Goal: Transaction & Acquisition: Obtain resource

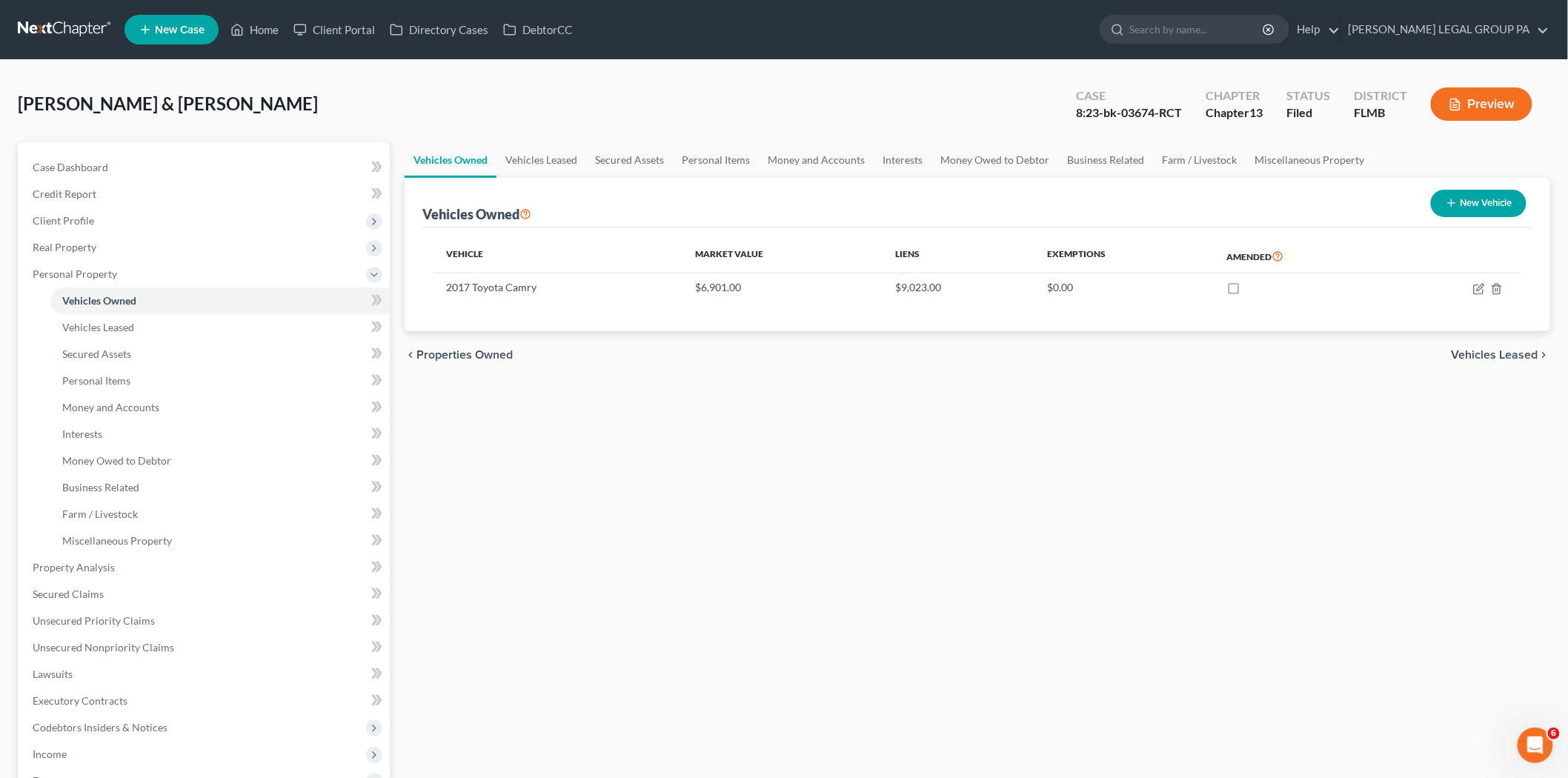
click at [72, 28] on link at bounding box center [65, 30] width 95 height 27
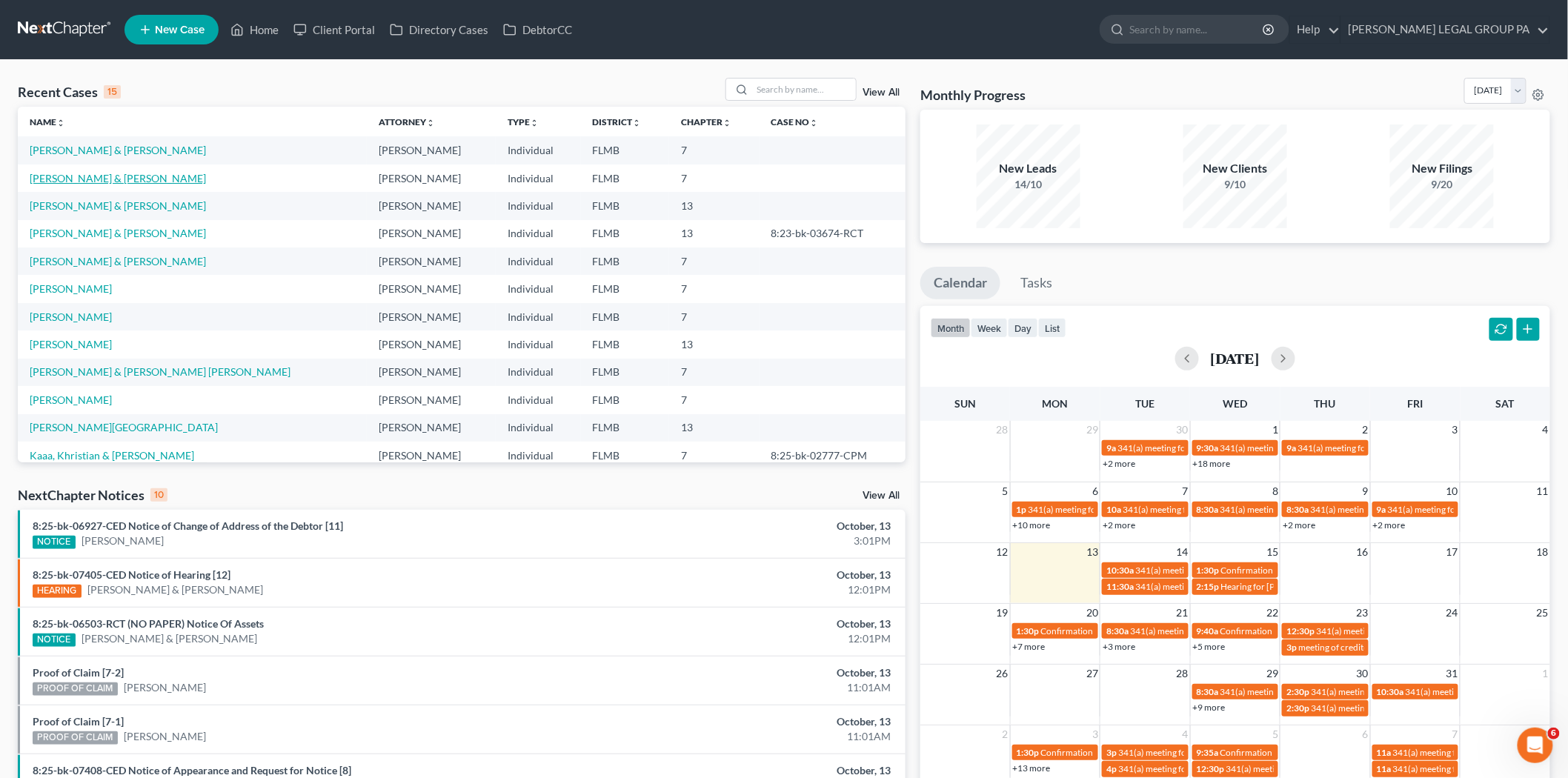
click at [104, 179] on link "[PERSON_NAME] & [PERSON_NAME]" at bounding box center [118, 178] width 177 height 13
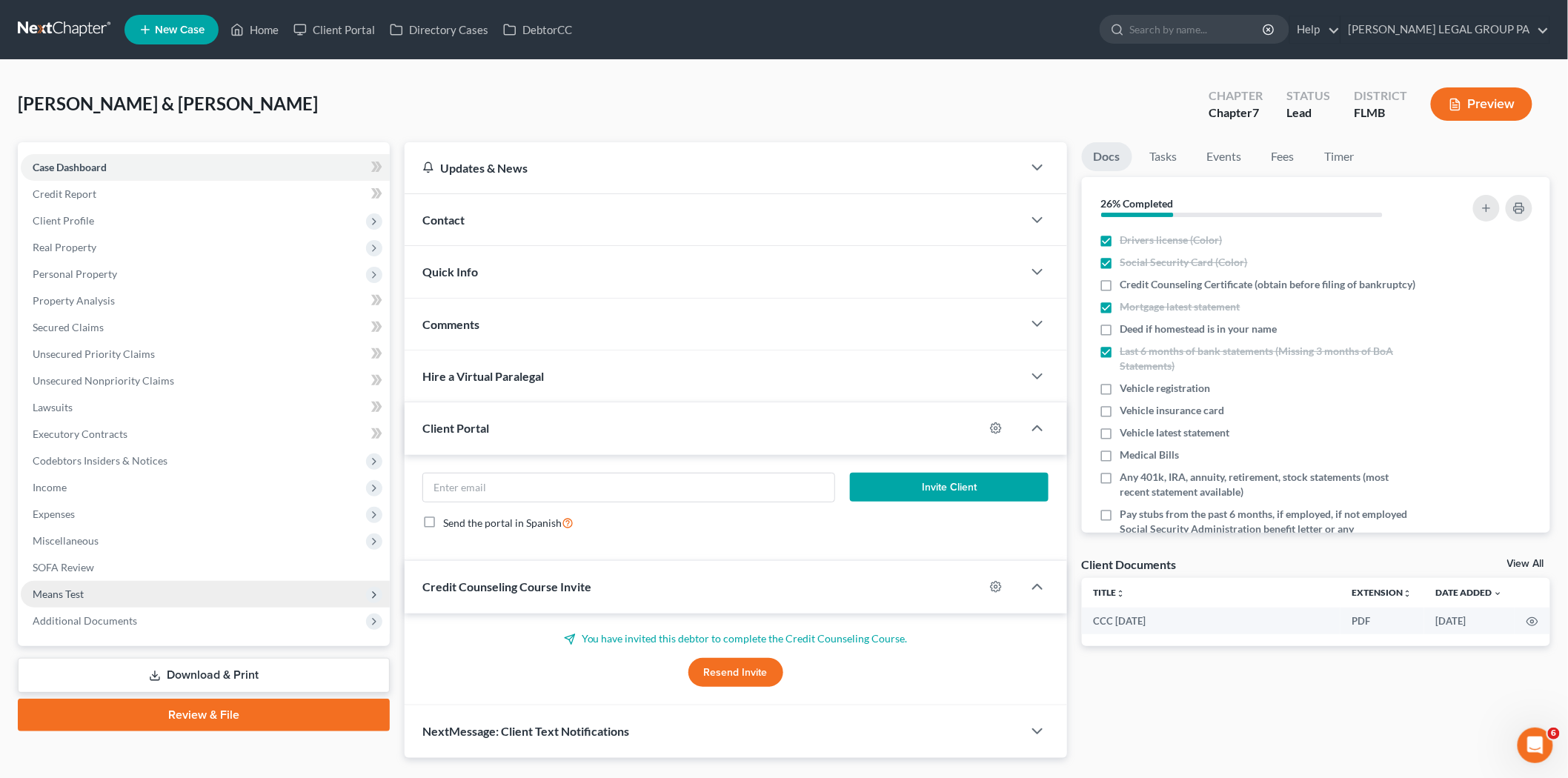
click at [125, 603] on span "Means Test" at bounding box center [204, 594] width 369 height 27
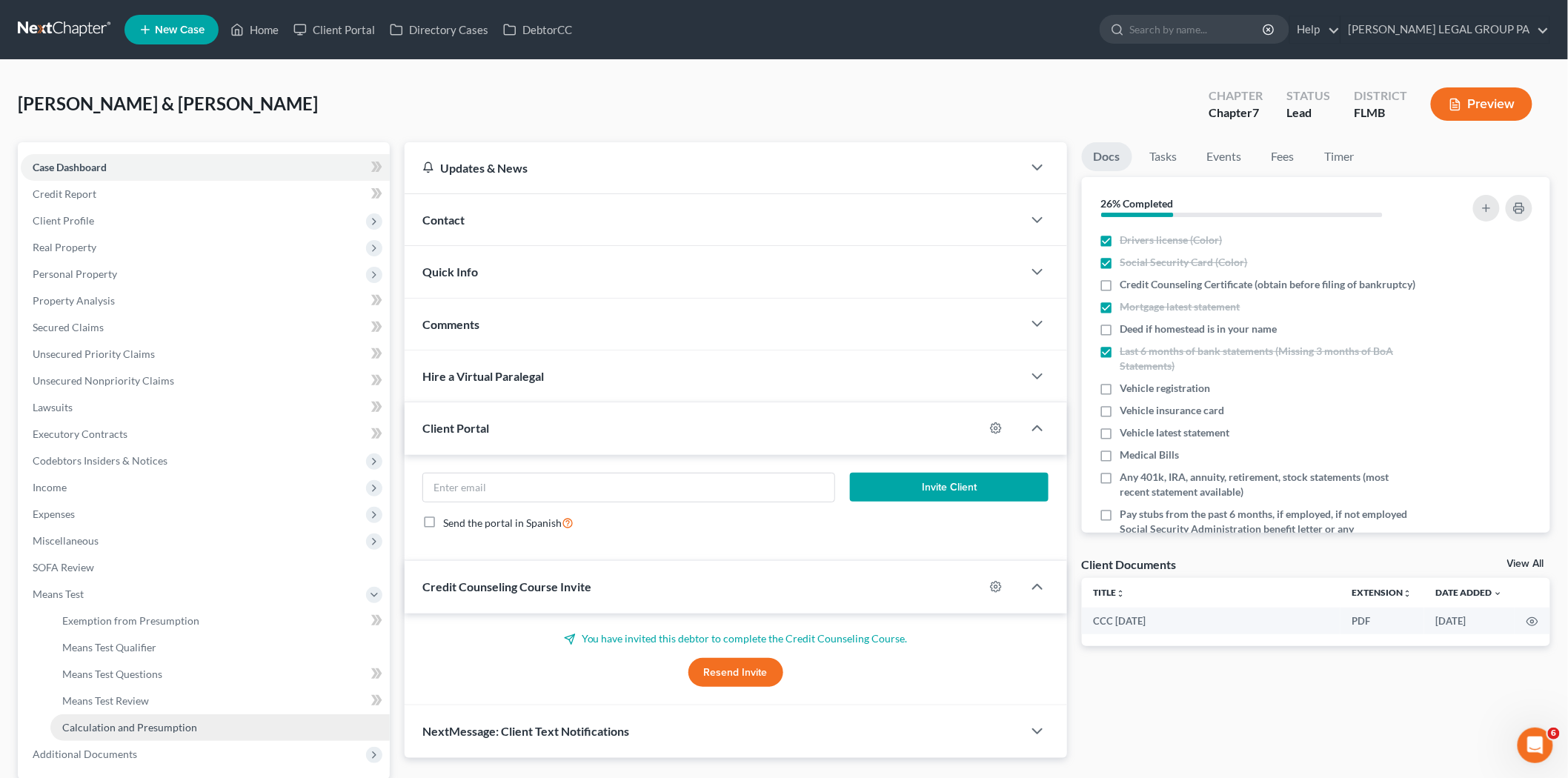
click at [172, 732] on span "Calculation and Presumption" at bounding box center [129, 728] width 135 height 13
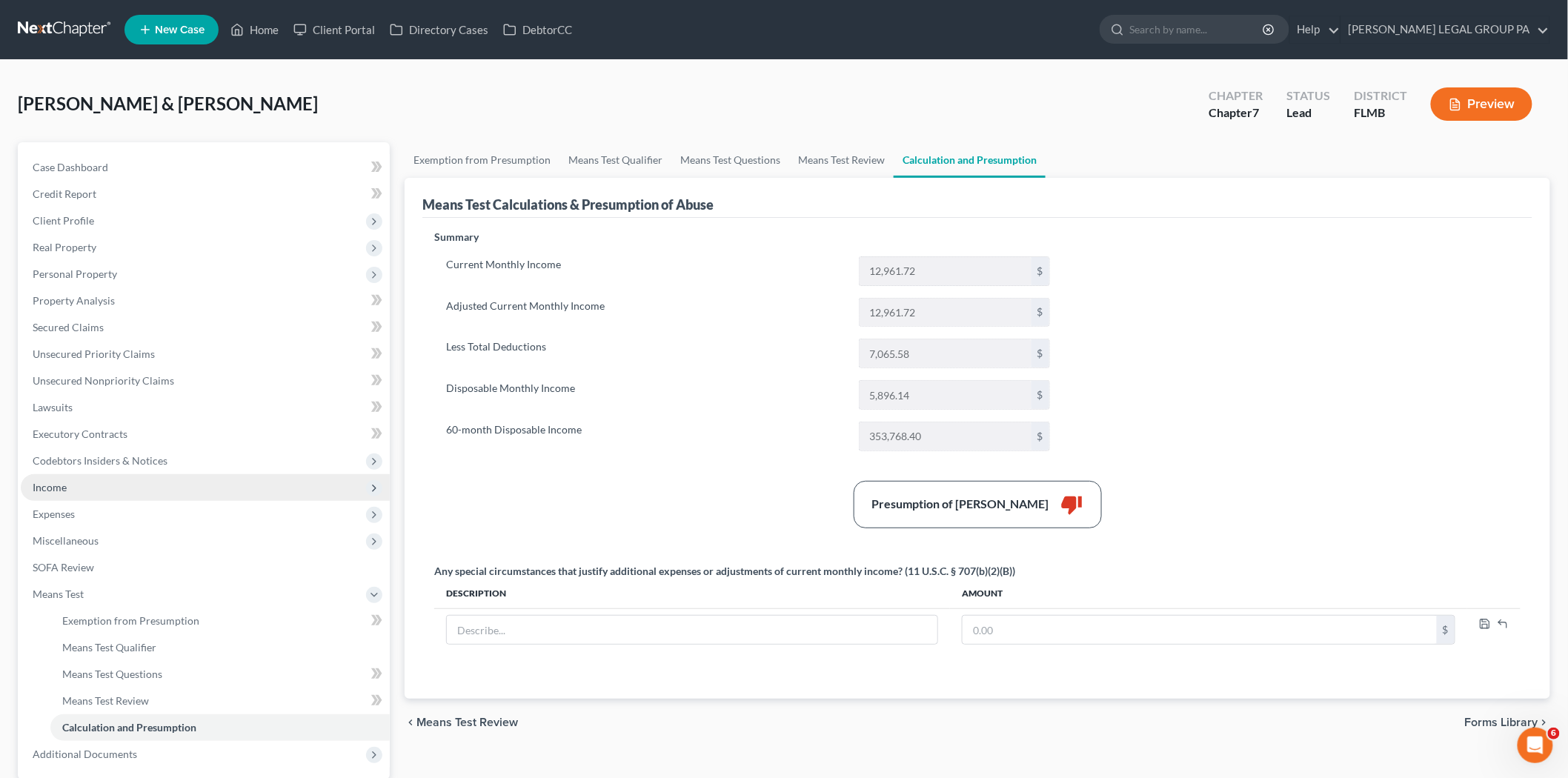
click at [83, 493] on span "Income" at bounding box center [204, 487] width 369 height 27
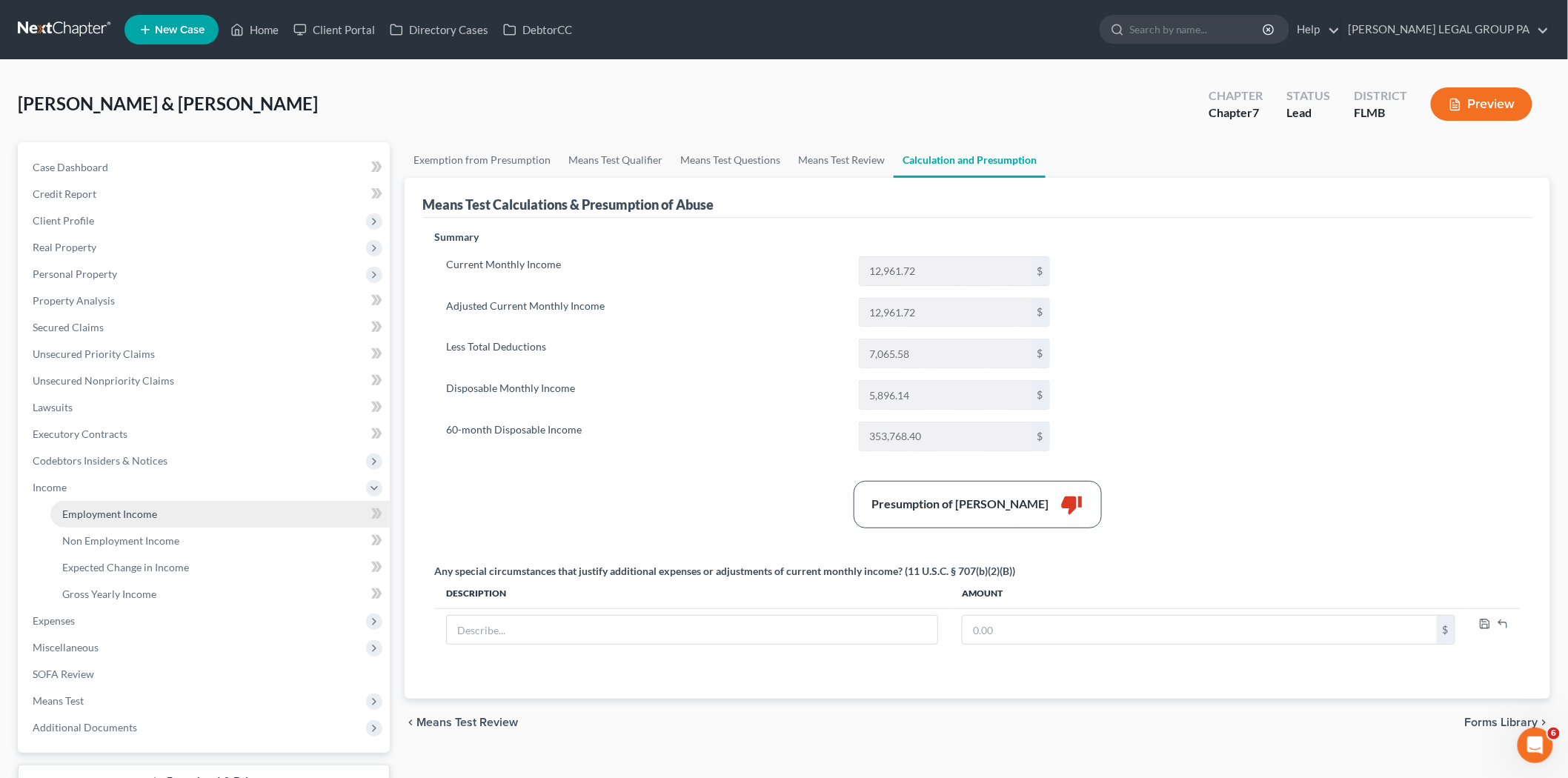
click at [95, 516] on span "Employment Income" at bounding box center [110, 514] width 95 height 13
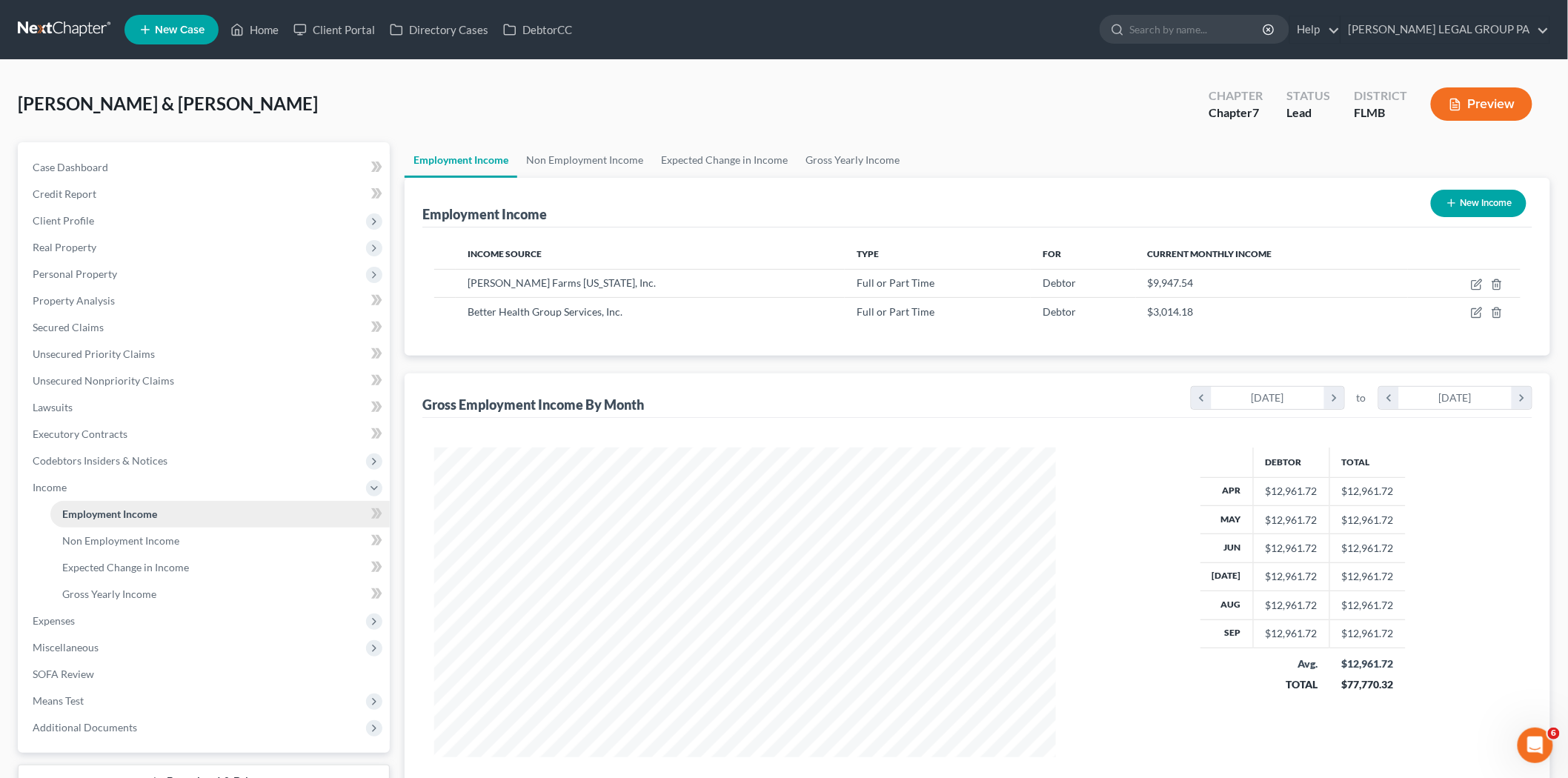
scroll to position [310, 651]
click at [136, 564] on span "Expected Change in Income" at bounding box center [125, 567] width 126 height 13
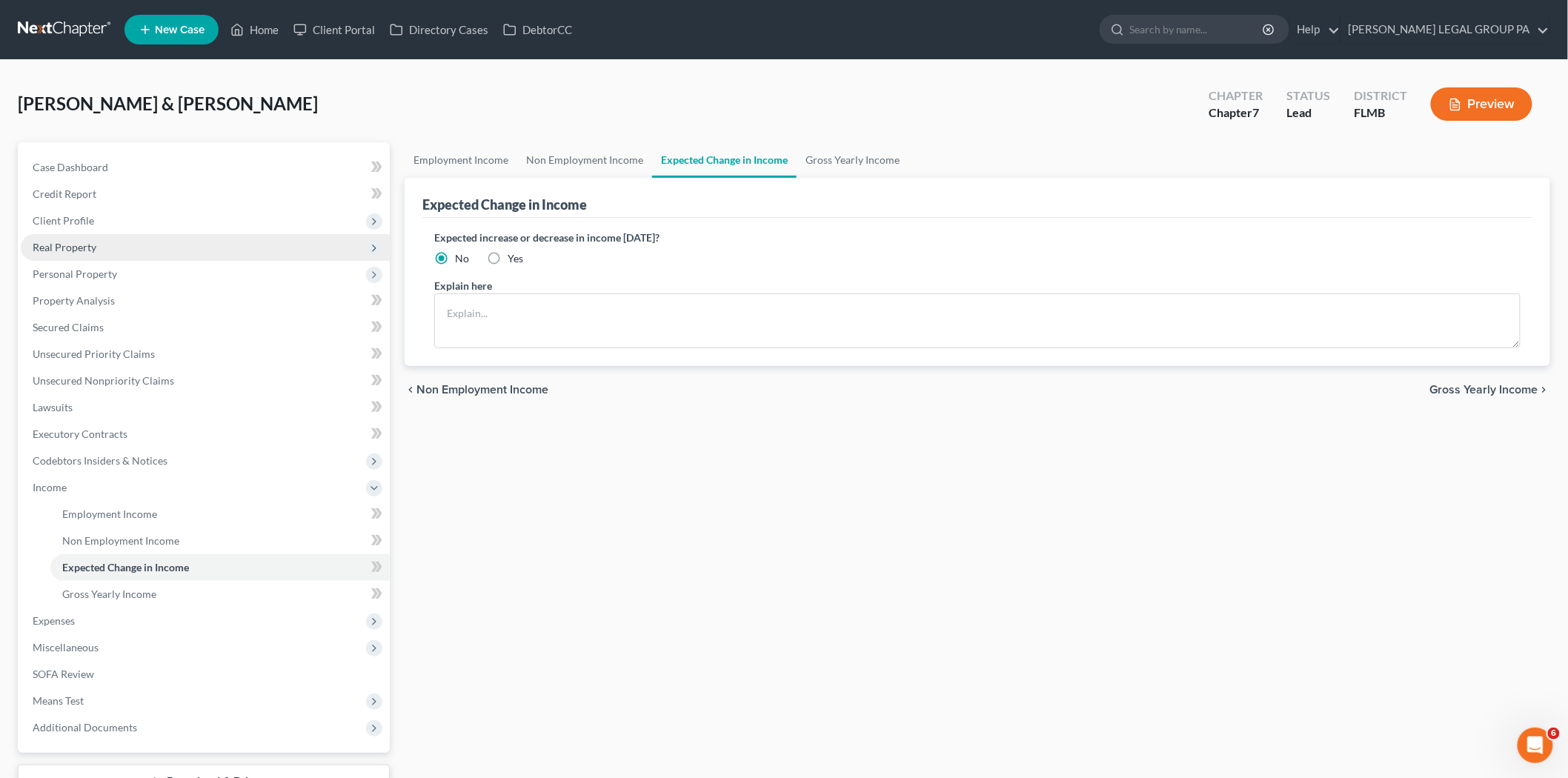
click at [104, 234] on span "Real Property" at bounding box center [204, 247] width 369 height 27
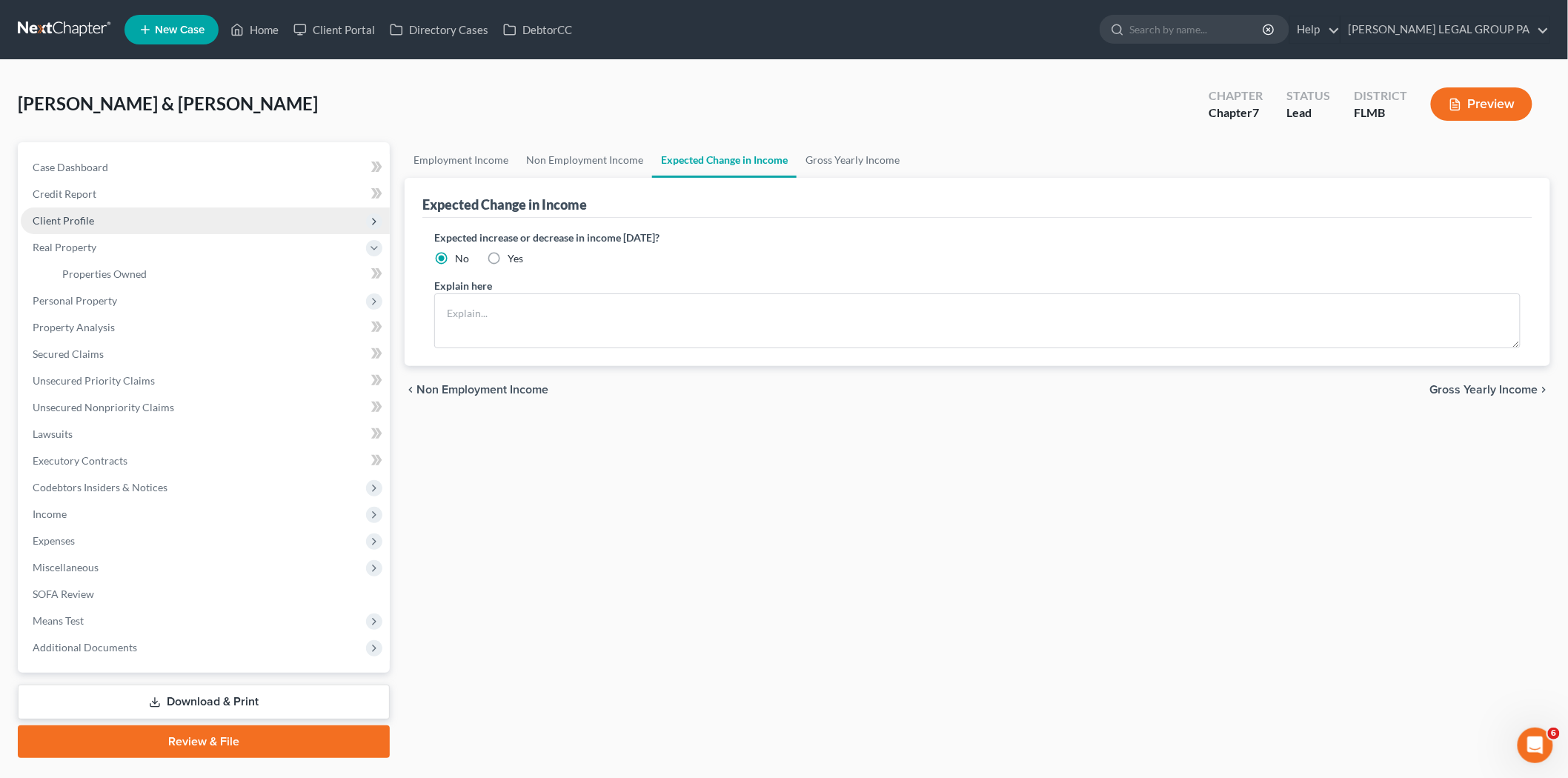
click at [108, 221] on span "Client Profile" at bounding box center [204, 220] width 369 height 27
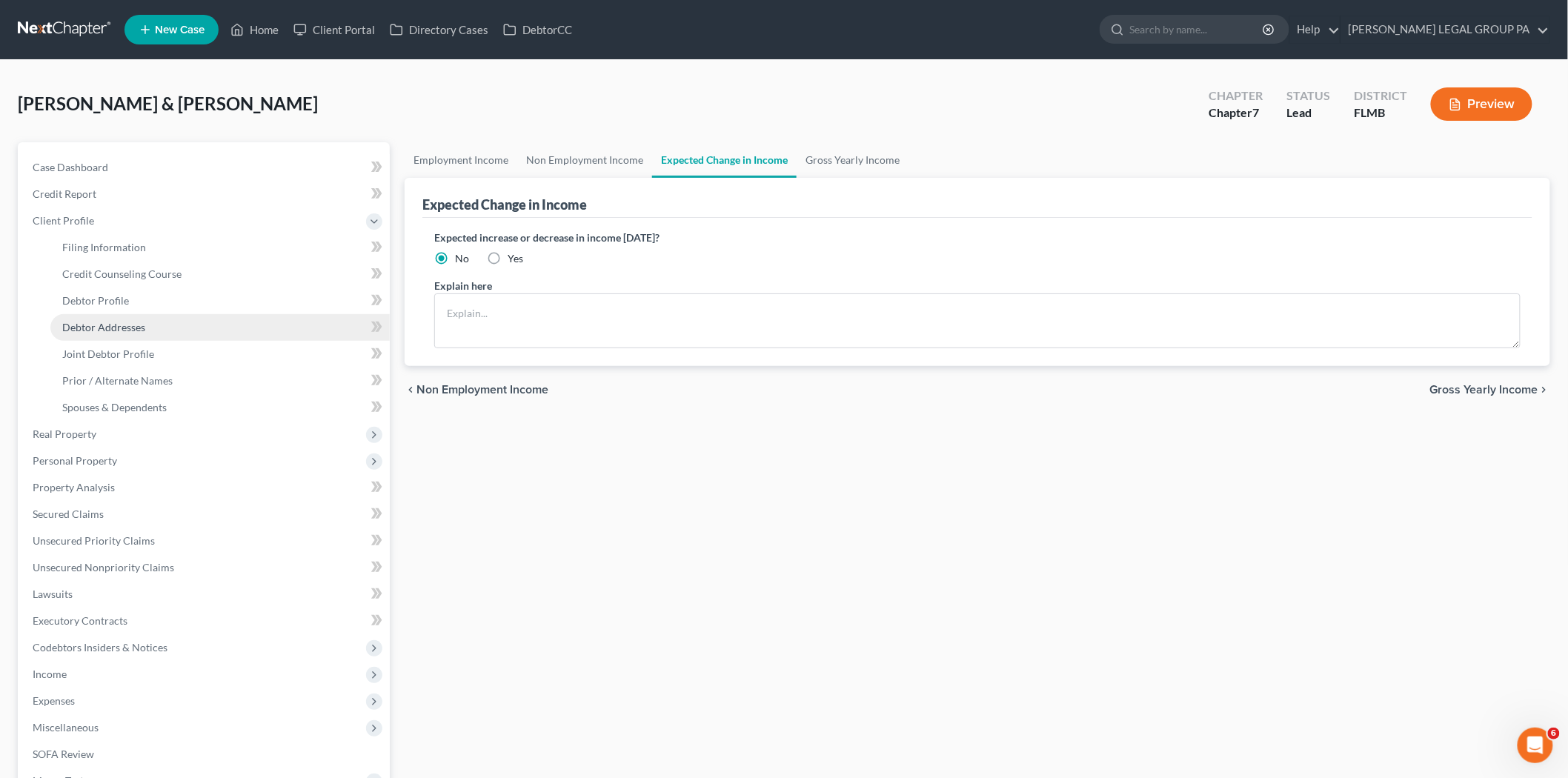
click at [158, 323] on link "Debtor Addresses" at bounding box center [219, 327] width 339 height 27
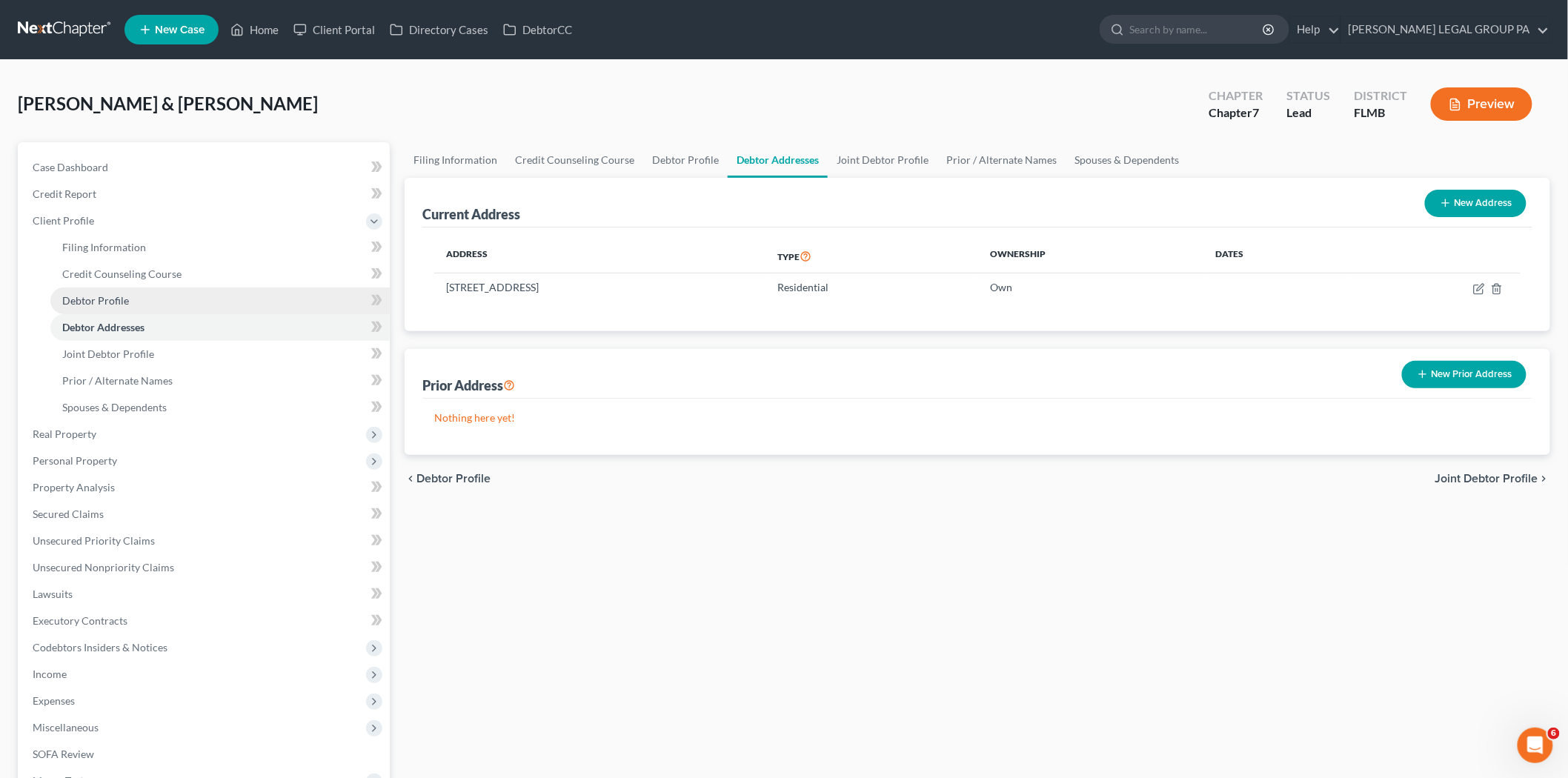
click at [159, 302] on link "Debtor Profile" at bounding box center [219, 300] width 339 height 27
select select "1"
select select "6"
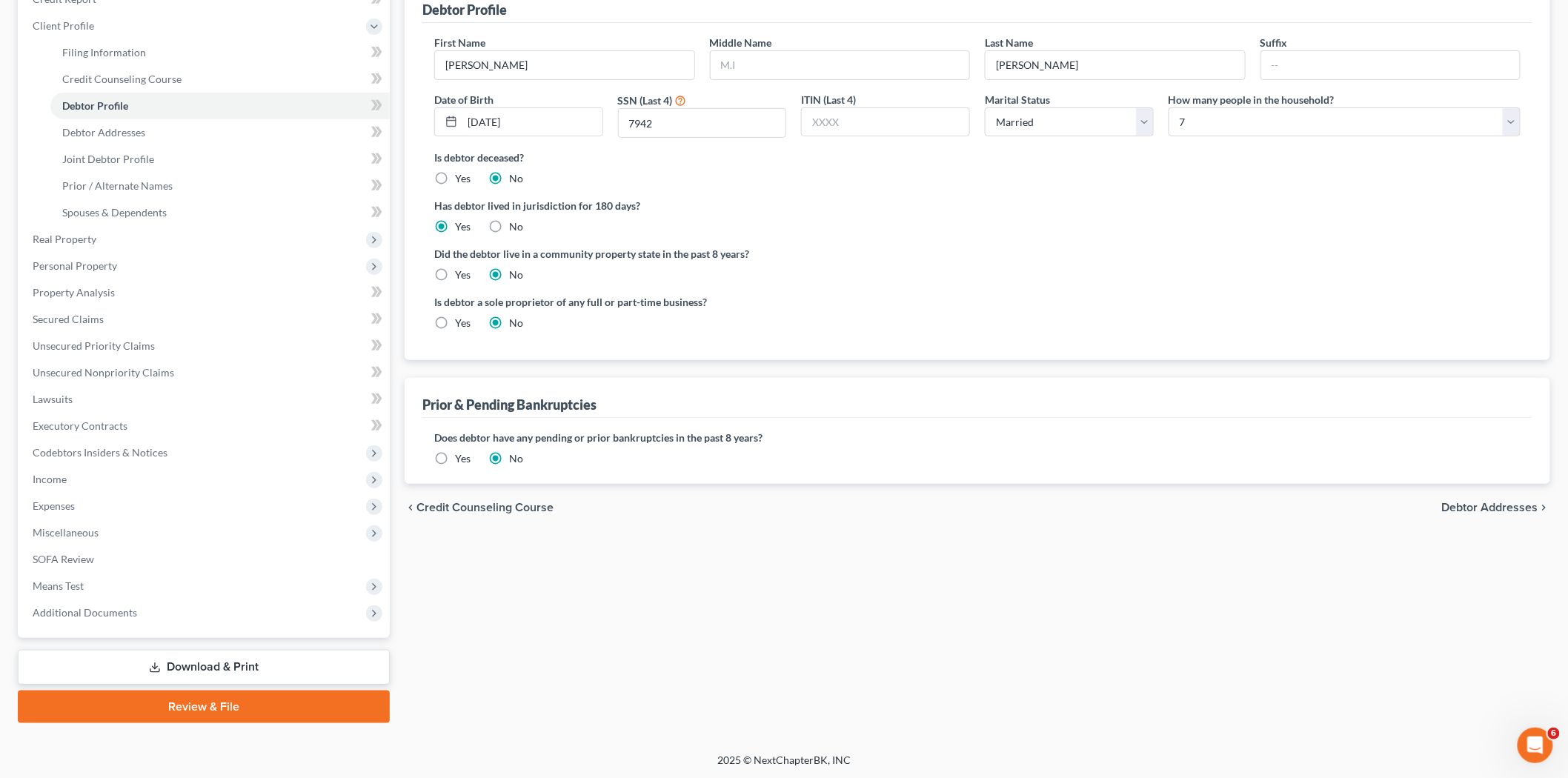
click at [238, 666] on link "Download & Print" at bounding box center [204, 666] width 372 height 34
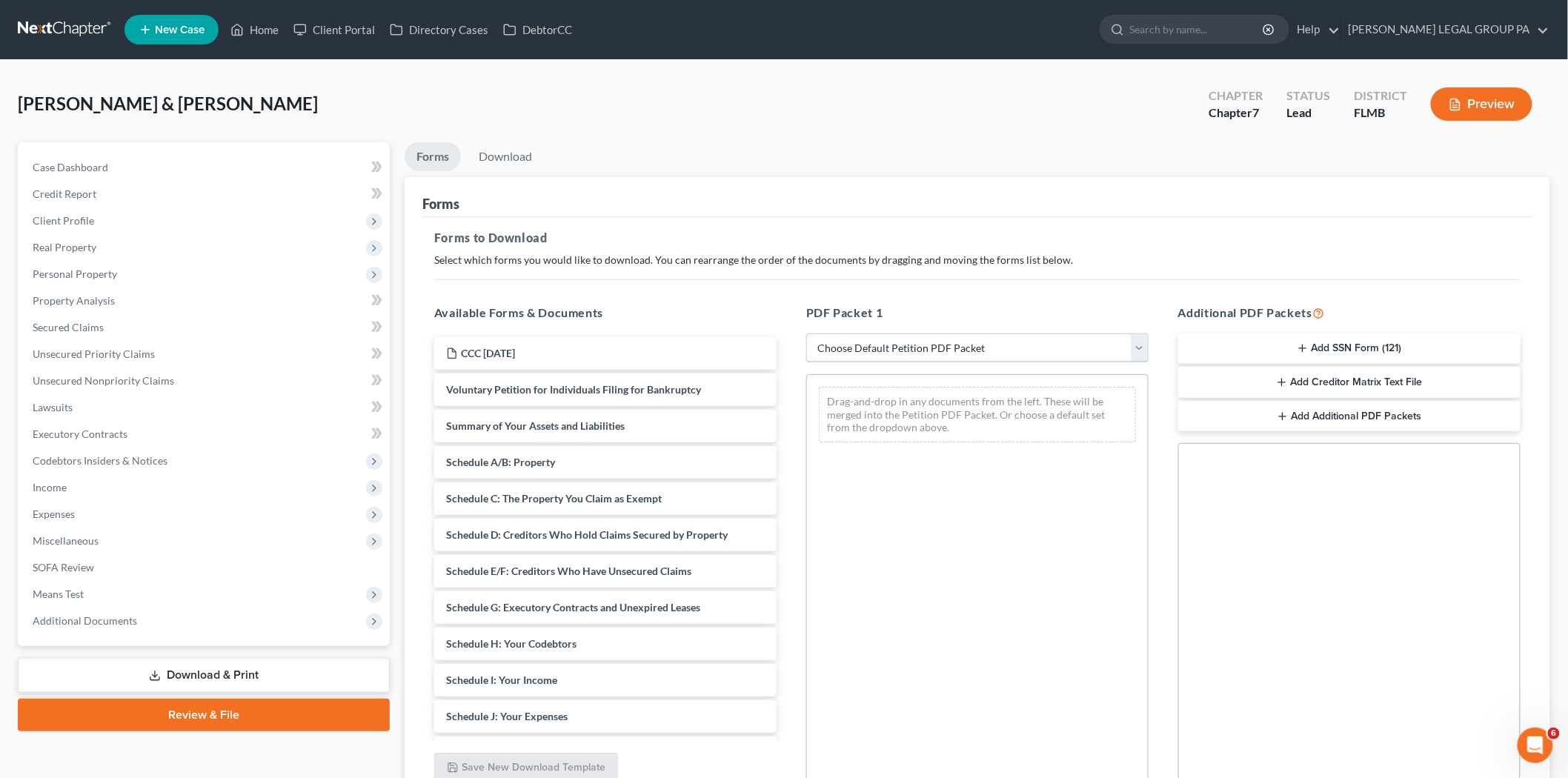
drag, startPoint x: 952, startPoint y: 345, endPoint x: 942, endPoint y: 361, distance: 18.9
click at [952, 345] on select "Choose Default Petition PDF Packet Complete Bankruptcy Petition (all forms and …" at bounding box center [977, 349] width 342 height 30
select select "0"
click at [806, 334] on select "Choose Default Petition PDF Packet Complete Bankruptcy Petition (all forms and …" at bounding box center [977, 349] width 342 height 30
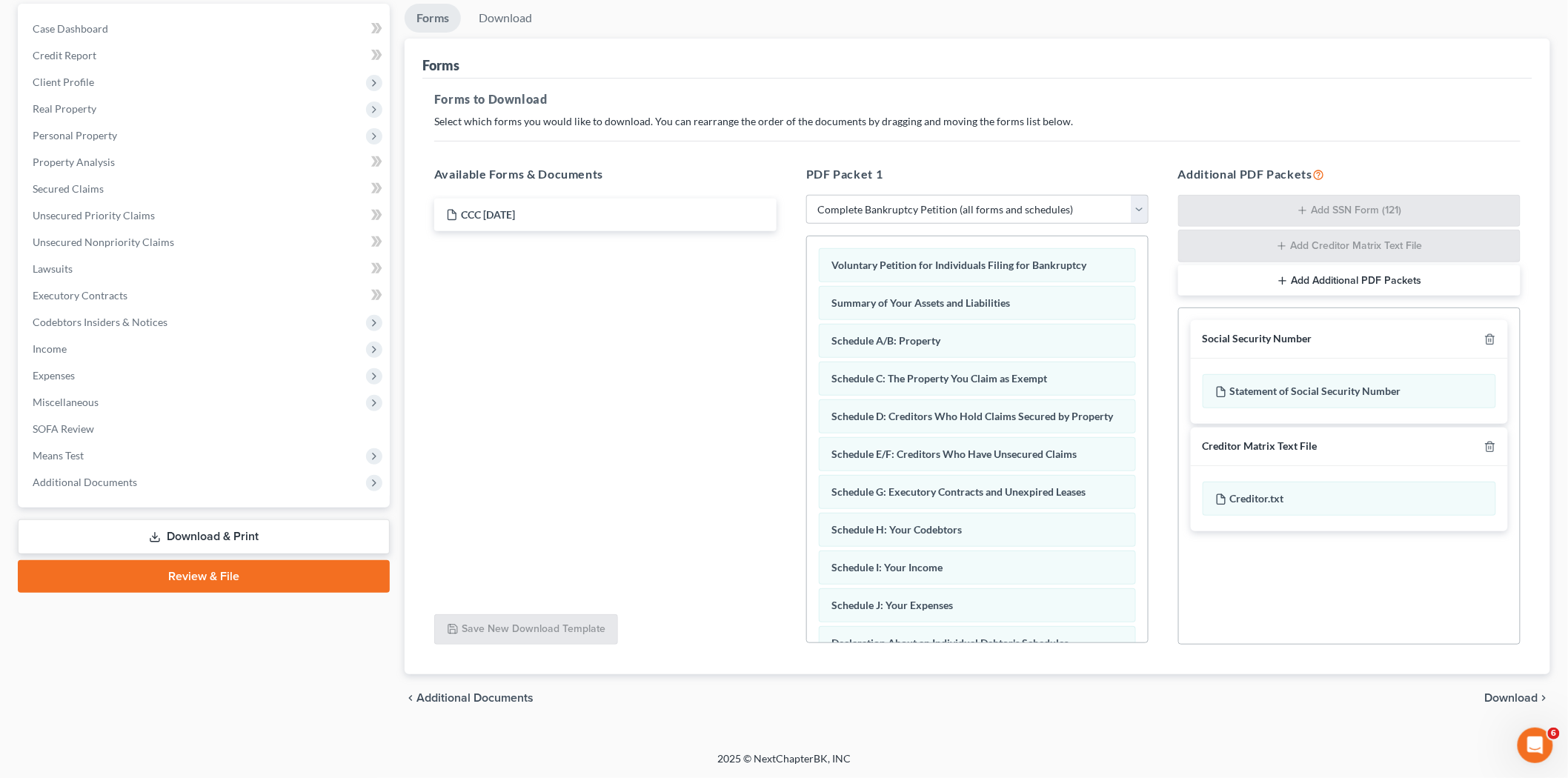
click at [1500, 697] on span "Download" at bounding box center [1510, 697] width 53 height 12
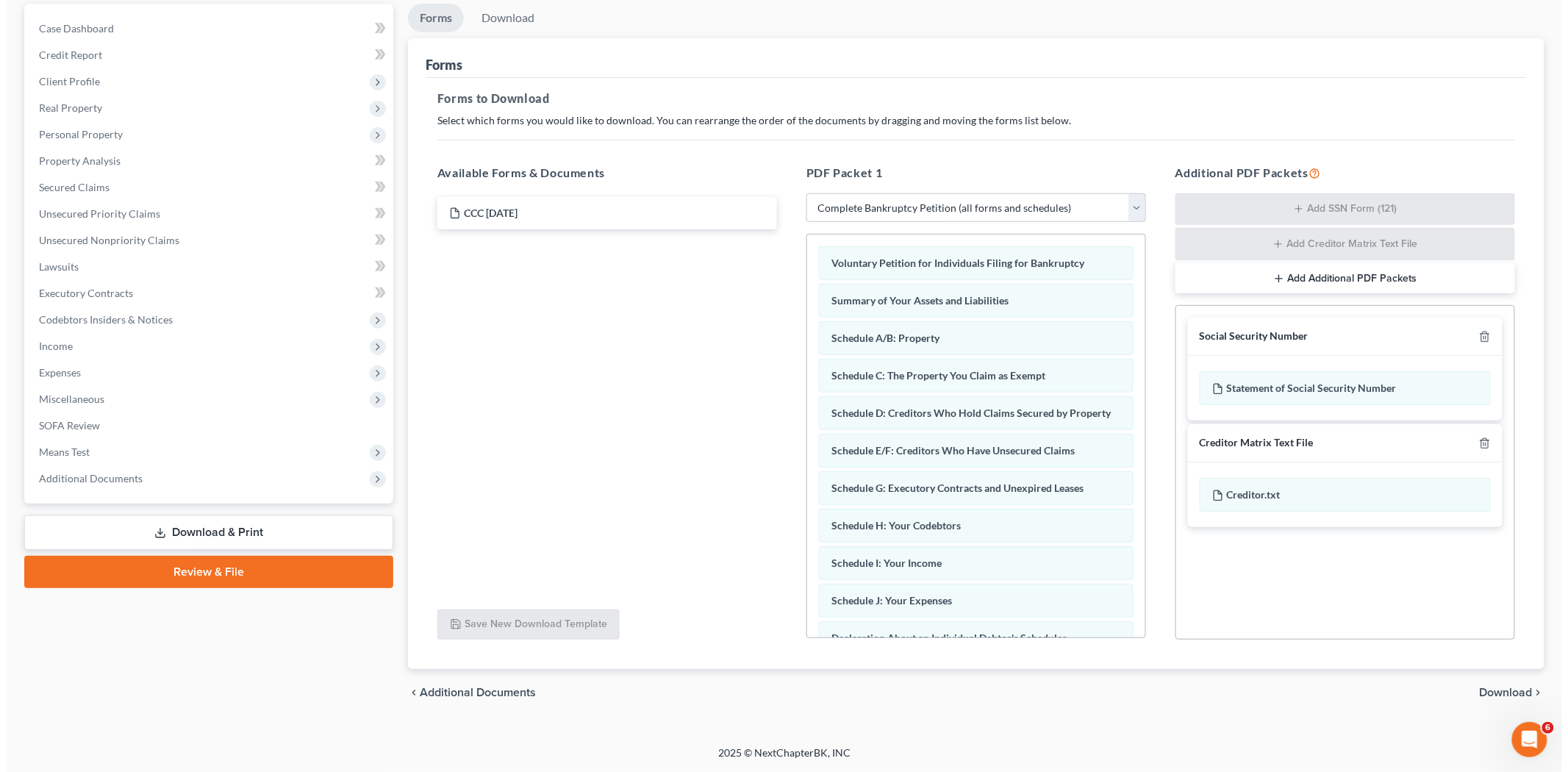
scroll to position [8, 0]
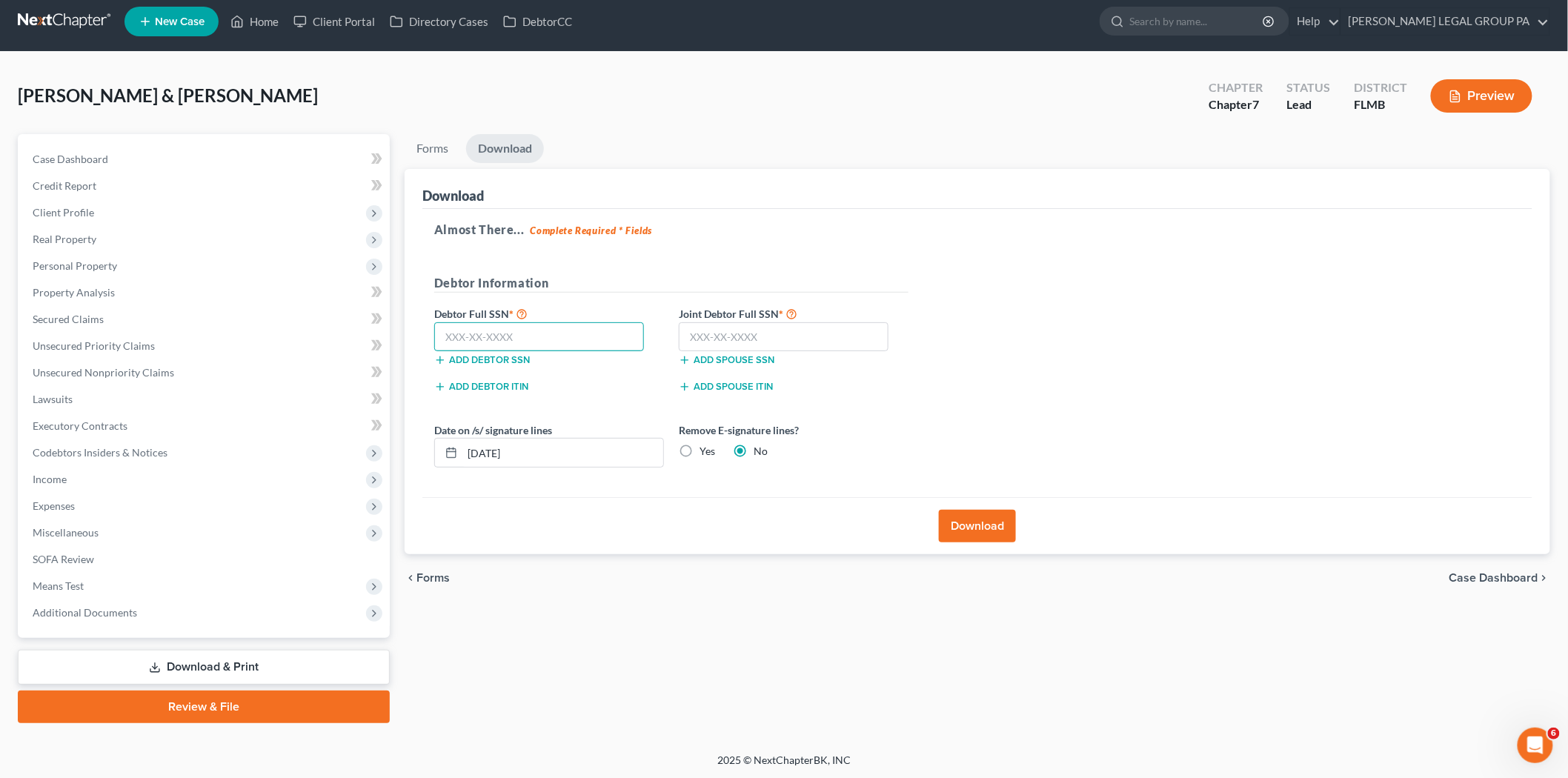
click at [508, 336] on input "text" at bounding box center [539, 337] width 210 height 30
drag, startPoint x: 513, startPoint y: 335, endPoint x: 502, endPoint y: 335, distance: 11.0
click at [513, 335] on input "text" at bounding box center [539, 337] width 210 height 30
type input "150-98-7942"
click at [754, 356] on button "Add spouse SSN" at bounding box center [726, 360] width 96 height 12
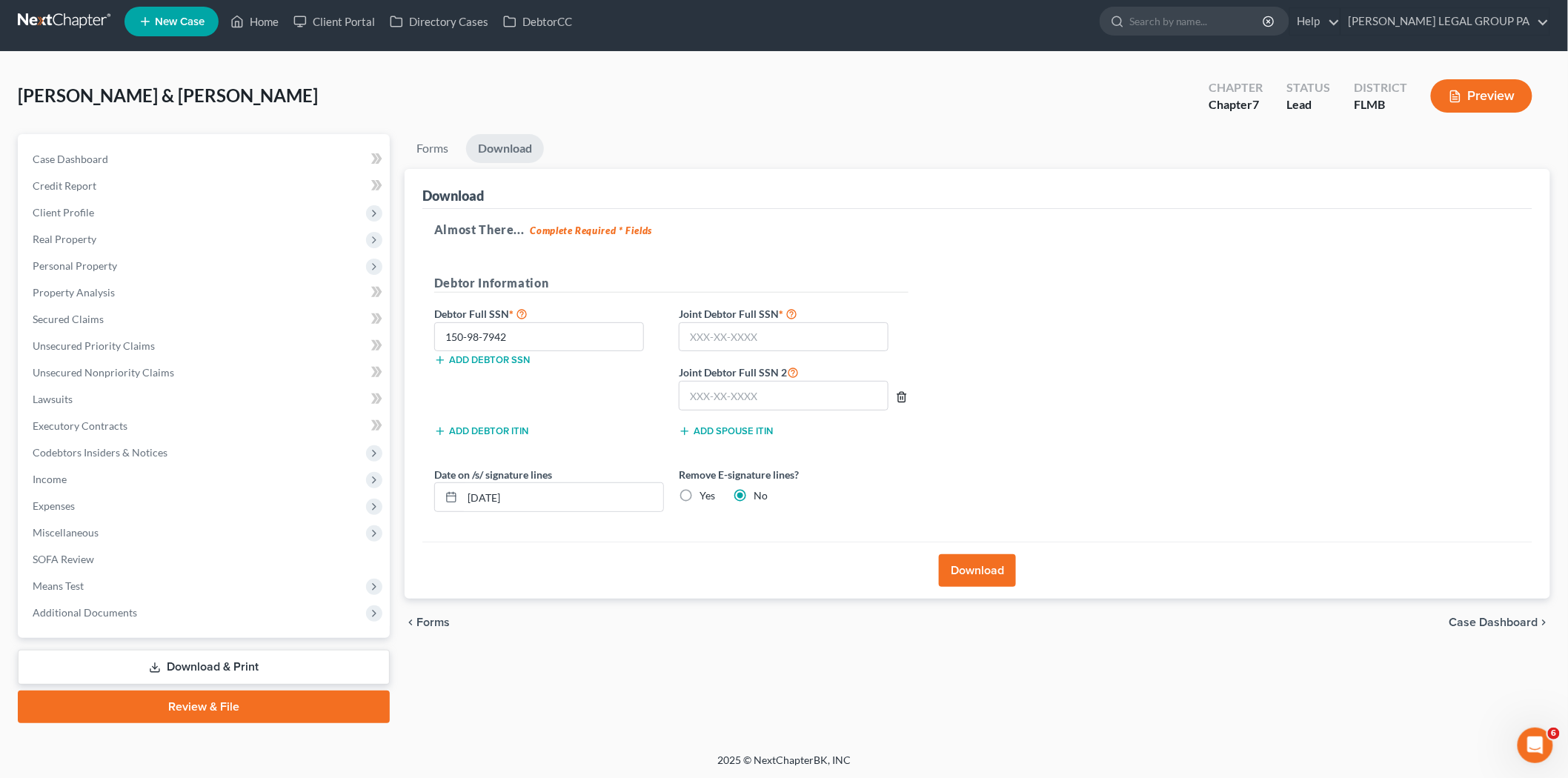
click at [907, 396] on icon "button" at bounding box center [902, 397] width 12 height 12
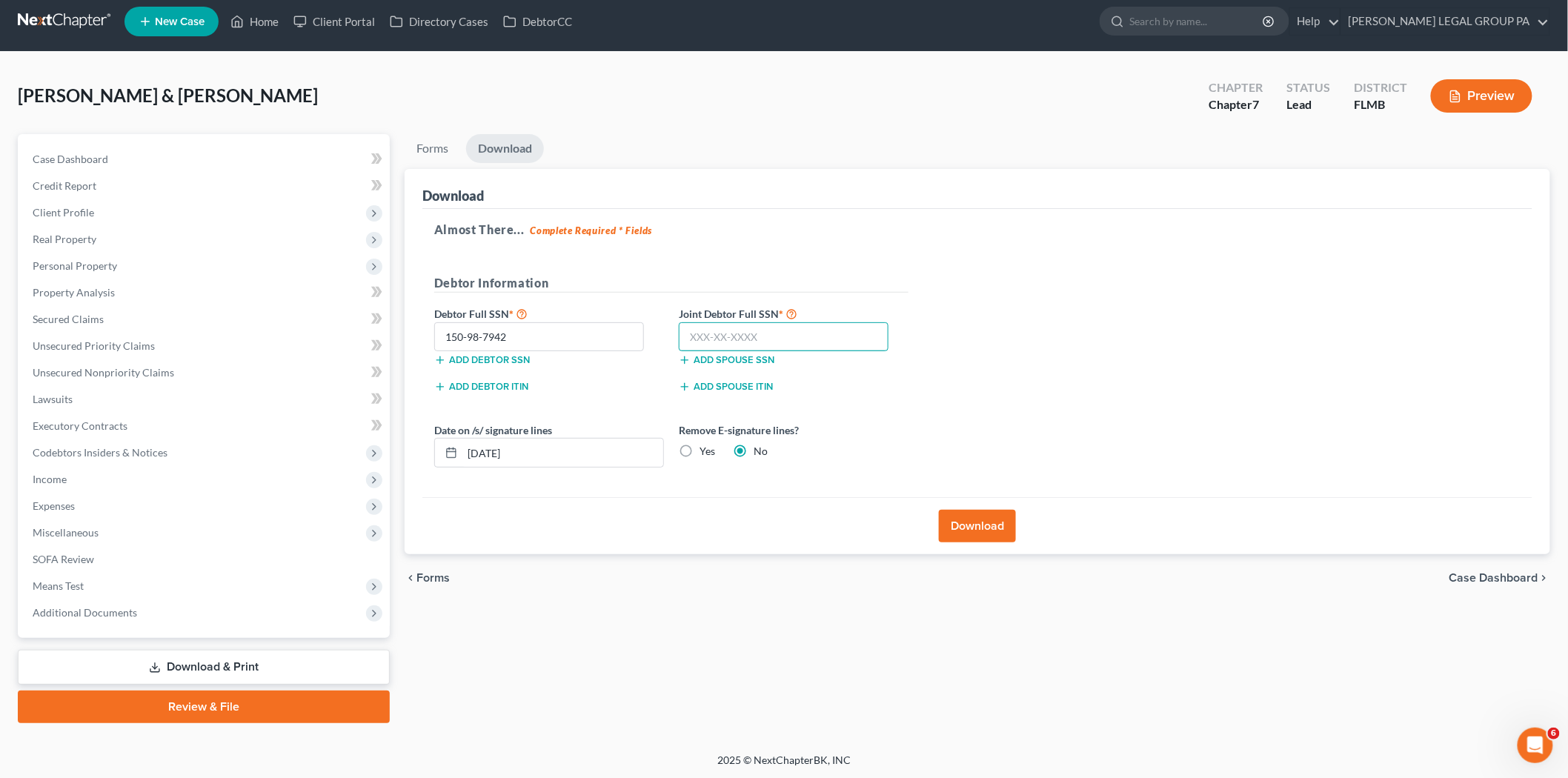
click at [808, 342] on input "text" at bounding box center [784, 337] width 210 height 30
type input "645-11-9467"
click at [995, 534] on button "Download" at bounding box center [977, 525] width 77 height 33
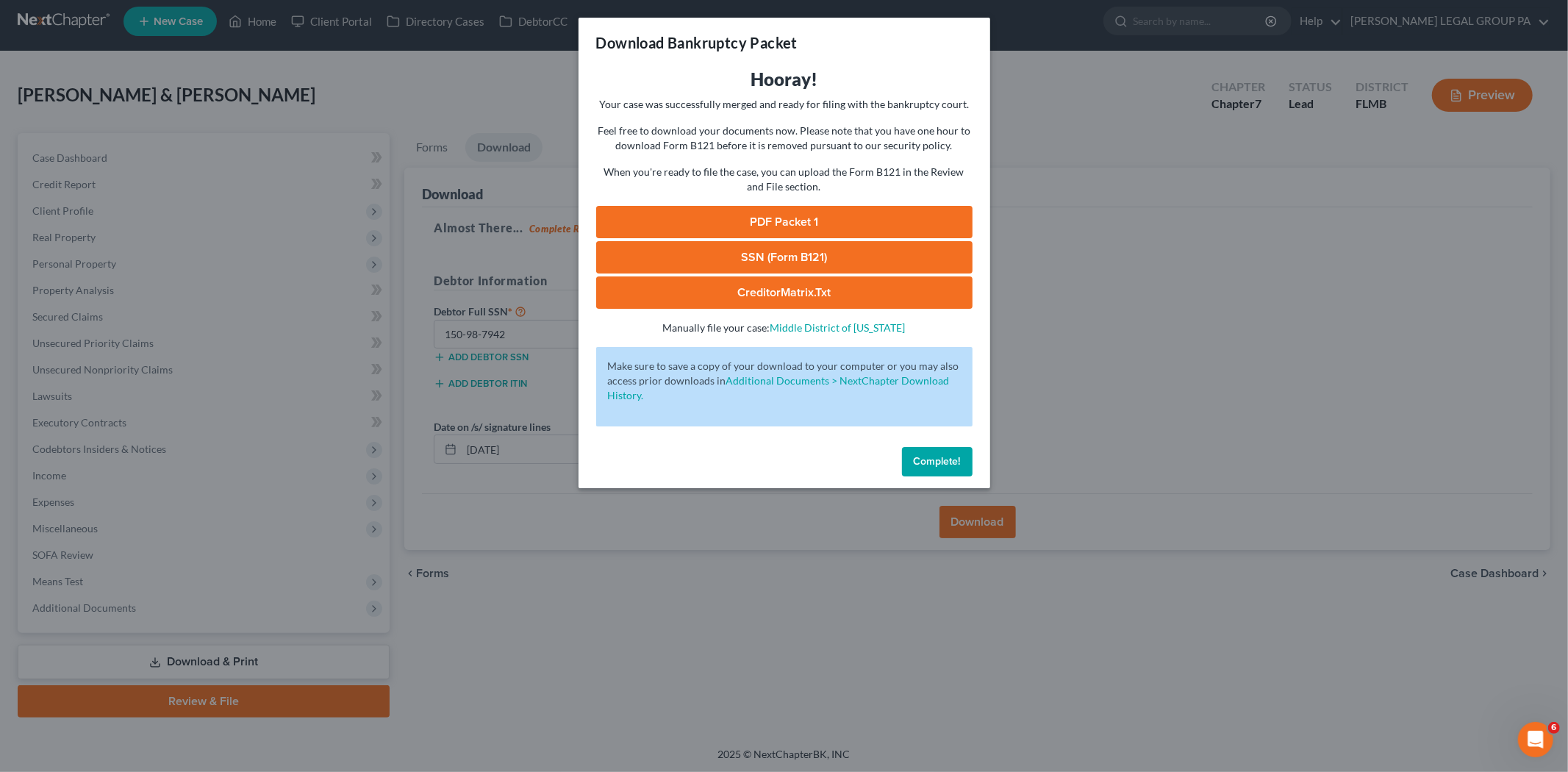
click at [777, 214] on link "PDF Packet 1" at bounding box center [784, 221] width 376 height 32
click at [755, 248] on link "SSN (Form B121)" at bounding box center [784, 256] width 376 height 32
